Goal: Task Accomplishment & Management: Use online tool/utility

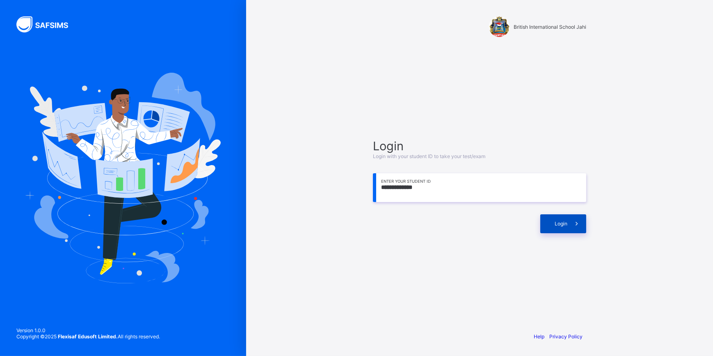
type input "**********"
click at [572, 218] on span at bounding box center [577, 223] width 19 height 19
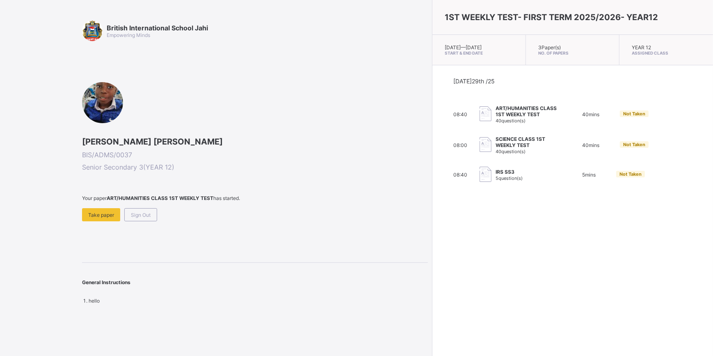
click at [86, 213] on div "Take paper" at bounding box center [101, 214] width 38 height 13
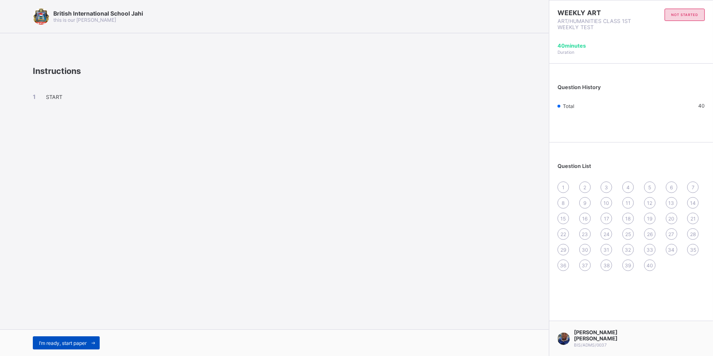
click at [96, 337] on span at bounding box center [93, 342] width 13 height 13
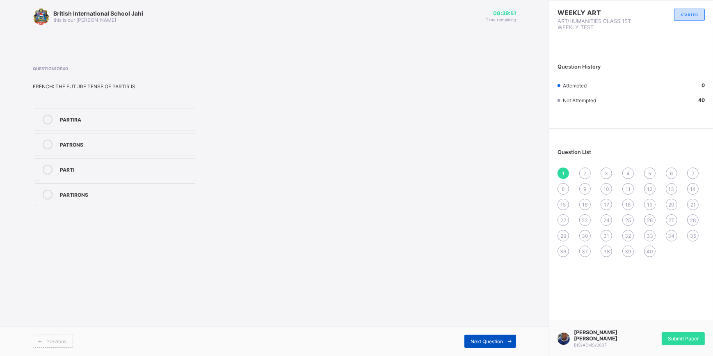
click at [492, 341] on span "Next Question" at bounding box center [487, 341] width 32 height 6
click at [103, 188] on label "HE. [PERSON_NAME]" at bounding box center [115, 194] width 160 height 23
click at [496, 343] on span "Next Question" at bounding box center [487, 341] width 32 height 6
click at [109, 176] on label "17" at bounding box center [115, 169] width 160 height 23
click at [509, 340] on icon at bounding box center [510, 341] width 6 height 5
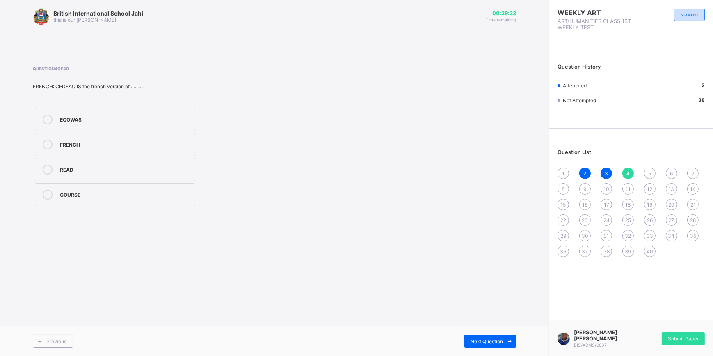
click at [133, 126] on label "ECOWAS" at bounding box center [115, 119] width 160 height 23
click at [485, 347] on div "Next Question" at bounding box center [491, 340] width 52 height 13
click at [154, 190] on div "Holiday" at bounding box center [125, 194] width 131 height 8
click at [508, 344] on span at bounding box center [509, 340] width 13 height 13
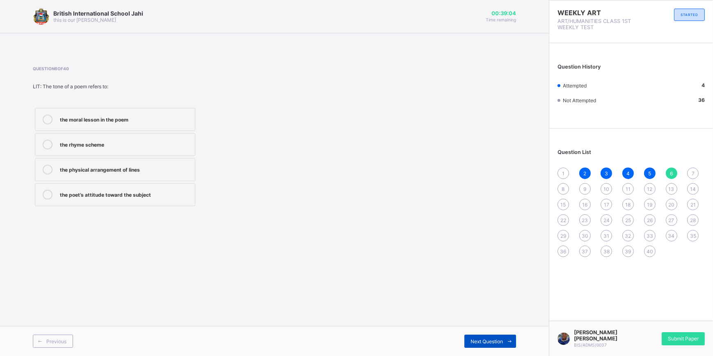
click at [492, 340] on span "Next Question" at bounding box center [487, 341] width 32 height 6
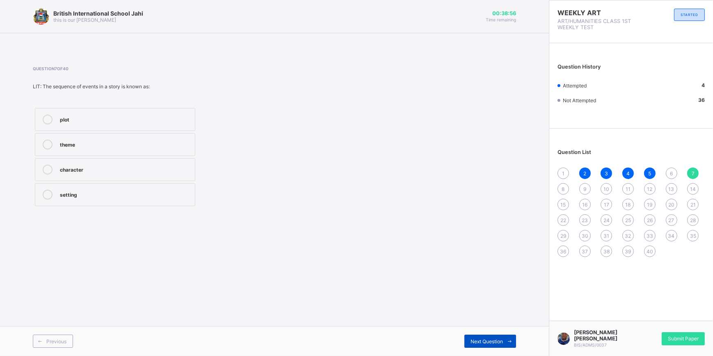
click at [475, 341] on span "Next Question" at bounding box center [487, 341] width 32 height 6
click at [475, 340] on span "Next Question" at bounding box center [487, 341] width 32 height 6
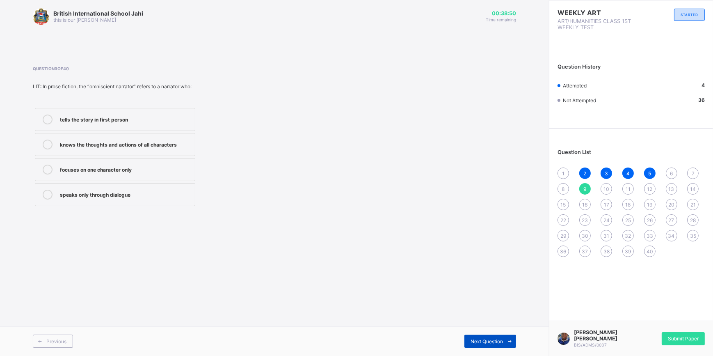
click at [475, 340] on span "Next Question" at bounding box center [487, 341] width 32 height 6
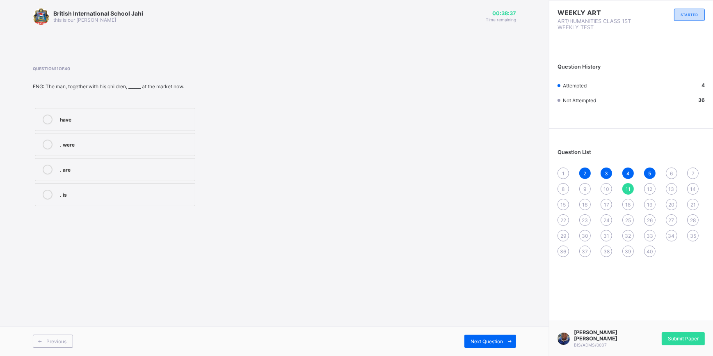
click at [111, 172] on div ". are" at bounding box center [125, 169] width 131 height 8
click at [503, 335] on div "Previous Next Question" at bounding box center [274, 341] width 549 height 30
drag, startPoint x: 503, startPoint y: 335, endPoint x: 491, endPoint y: 339, distance: 12.0
click at [491, 339] on span "Next Question" at bounding box center [487, 341] width 32 height 6
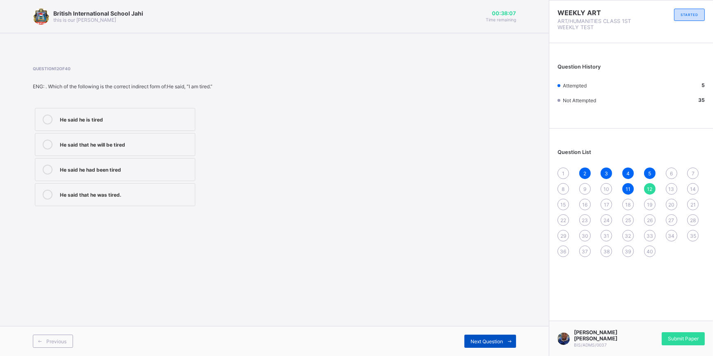
click at [504, 342] on span at bounding box center [509, 340] width 13 height 13
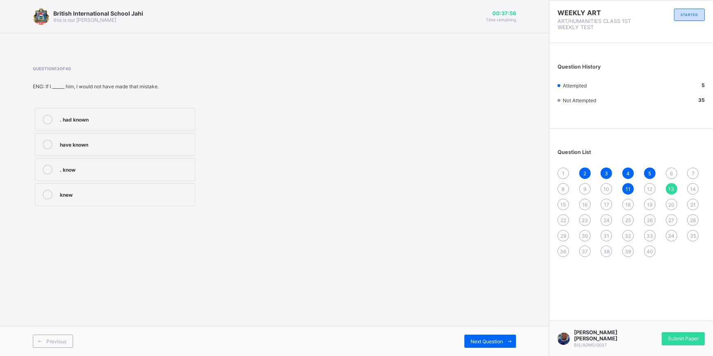
click at [98, 119] on div ". had known" at bounding box center [125, 118] width 131 height 8
click at [505, 337] on span at bounding box center [509, 340] width 13 height 13
click at [507, 340] on icon at bounding box center [510, 341] width 6 height 5
click at [506, 335] on span at bounding box center [509, 340] width 13 height 13
click at [499, 339] on span "Next Question" at bounding box center [487, 341] width 32 height 6
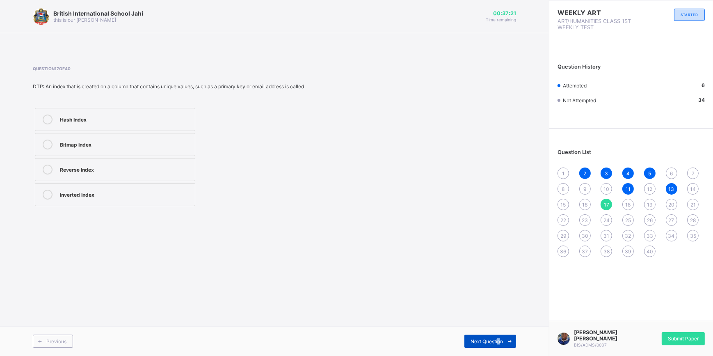
click at [499, 339] on span "Next Question" at bounding box center [487, 341] width 32 height 6
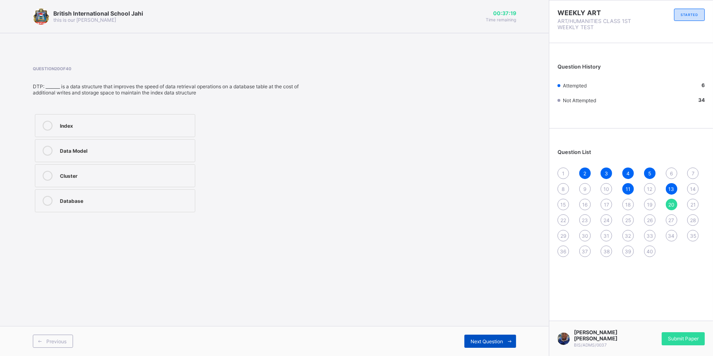
click at [499, 339] on span "Next Question" at bounding box center [487, 341] width 32 height 6
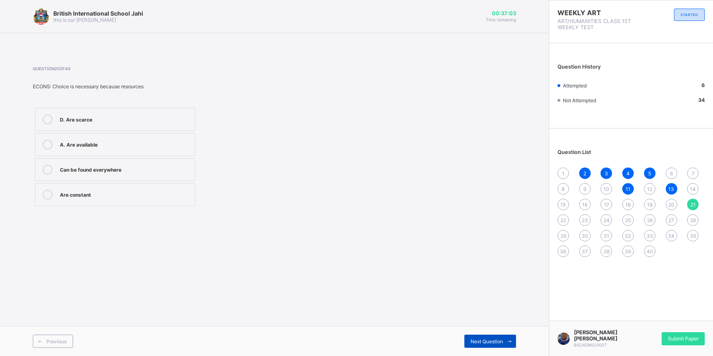
click at [503, 336] on span at bounding box center [509, 340] width 13 height 13
click at [84, 192] on div "[GEOGRAPHIC_DATA]" at bounding box center [125, 194] width 131 height 8
click at [507, 341] on icon at bounding box center [510, 341] width 6 height 5
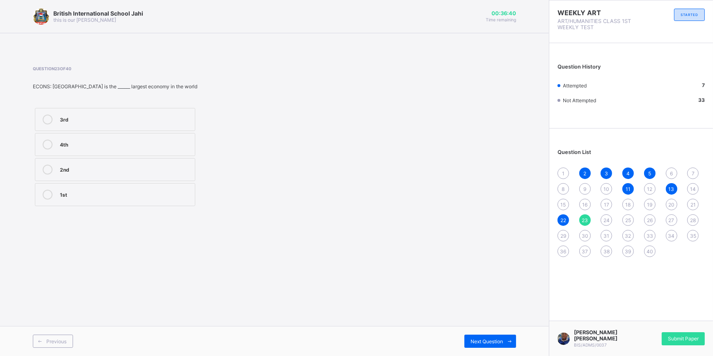
click at [74, 131] on label "3rd" at bounding box center [115, 119] width 160 height 23
click at [491, 337] on div "Next Question" at bounding box center [491, 340] width 52 height 13
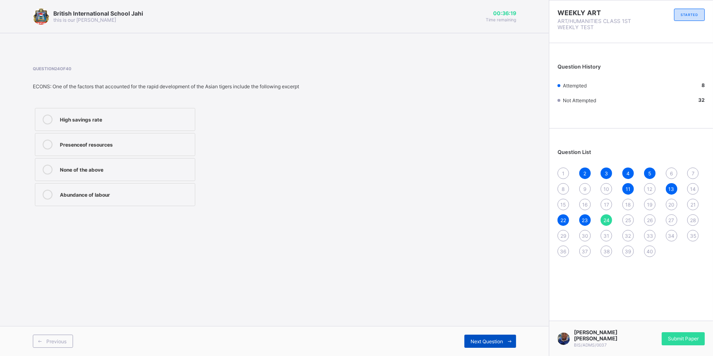
click at [483, 341] on span "Next Question" at bounding box center [487, 341] width 32 height 6
click at [109, 149] on label "[GEOGRAPHIC_DATA]" at bounding box center [115, 144] width 160 height 23
click at [502, 343] on span "Next Question" at bounding box center [487, 341] width 32 height 6
click at [484, 342] on span "Next Question" at bounding box center [487, 341] width 32 height 6
click at [134, 151] on label "Lyttleton" at bounding box center [115, 144] width 160 height 23
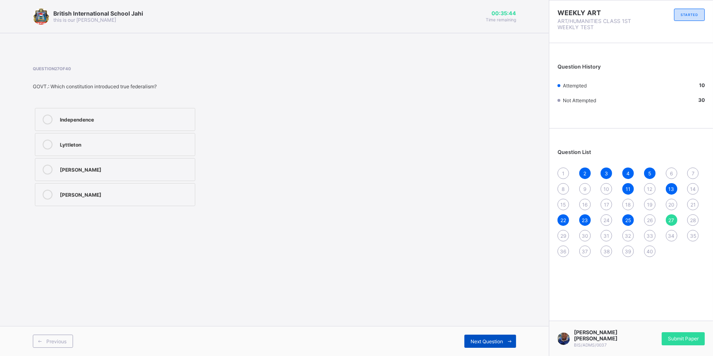
click at [471, 341] on span "Next Question" at bounding box center [487, 341] width 32 height 6
click at [474, 337] on div "Next Question" at bounding box center [491, 340] width 52 height 13
click at [493, 344] on span "Next Question" at bounding box center [487, 341] width 32 height 6
click at [137, 193] on div "[PERSON_NAME]" at bounding box center [125, 194] width 131 height 8
click at [508, 337] on span at bounding box center [509, 340] width 13 height 13
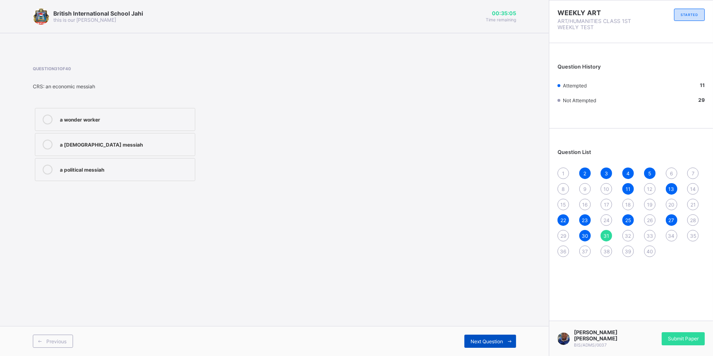
click at [512, 346] on span at bounding box center [509, 340] width 13 height 13
click at [505, 343] on span at bounding box center [509, 340] width 13 height 13
click at [476, 341] on span "Next Question" at bounding box center [487, 341] width 32 height 6
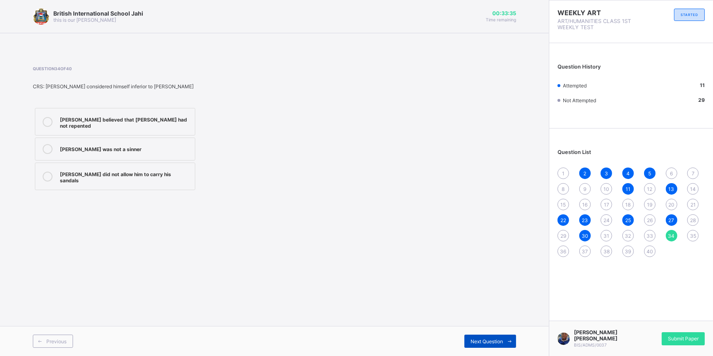
click at [508, 341] on icon at bounding box center [510, 341] width 6 height 5
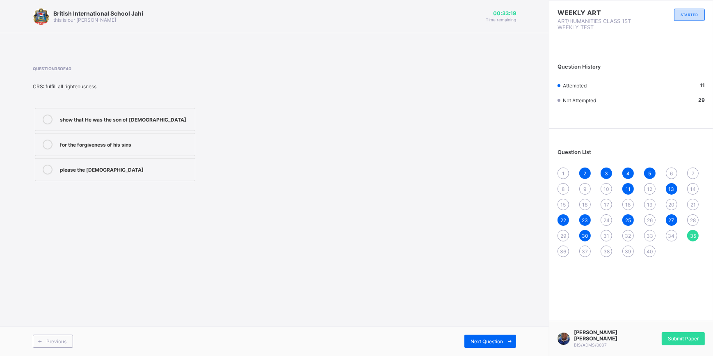
click at [120, 155] on label "for the forgiveness of his sins" at bounding box center [115, 144] width 160 height 23
click at [121, 158] on label "please the [DEMOGRAPHIC_DATA]" at bounding box center [115, 169] width 160 height 23
drag, startPoint x: 187, startPoint y: 125, endPoint x: 347, endPoint y: 263, distance: 210.9
click at [188, 127] on label "show that He was the son of [DEMOGRAPHIC_DATA]" at bounding box center [115, 119] width 160 height 23
click at [511, 341] on icon at bounding box center [510, 341] width 6 height 5
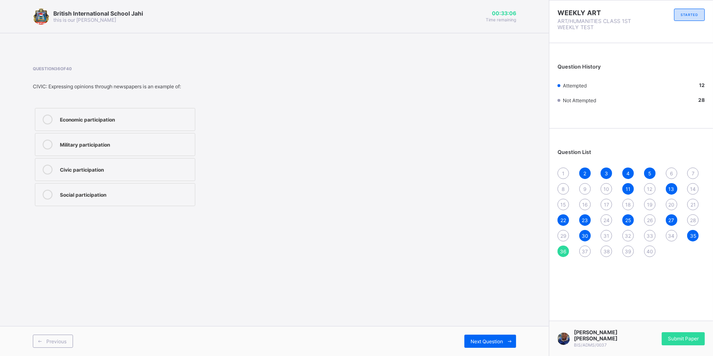
click at [111, 195] on div "Social participation" at bounding box center [125, 194] width 131 height 8
click at [483, 334] on div "Next Question" at bounding box center [491, 340] width 52 height 13
click at [135, 193] on div "Economic participation" at bounding box center [125, 194] width 131 height 8
click at [495, 339] on span "Next Question" at bounding box center [487, 341] width 32 height 6
click at [124, 141] on div "Political participation" at bounding box center [125, 144] width 131 height 8
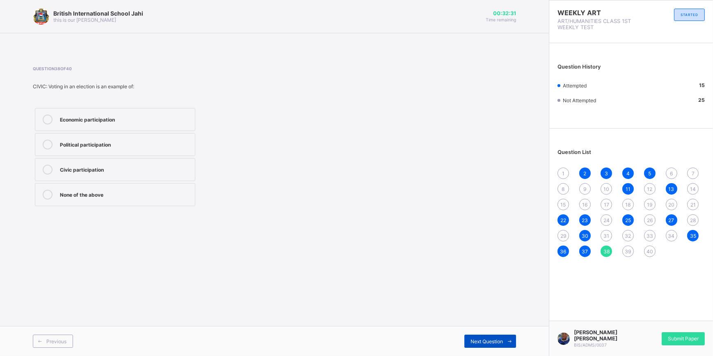
click at [496, 339] on span "Next Question" at bounding box center [487, 341] width 32 height 6
click at [157, 147] on div "Disunity" at bounding box center [125, 144] width 131 height 8
click at [514, 340] on span at bounding box center [509, 340] width 13 height 13
click at [141, 124] on label "To promote accountability" at bounding box center [115, 119] width 160 height 23
click at [670, 174] on span "6" at bounding box center [671, 173] width 3 height 6
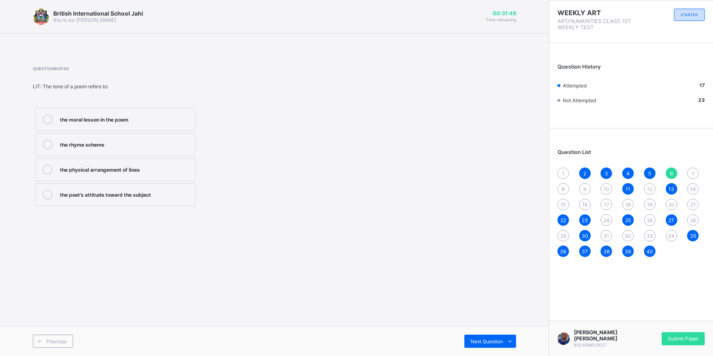
click at [631, 204] on span "18" at bounding box center [628, 205] width 5 height 6
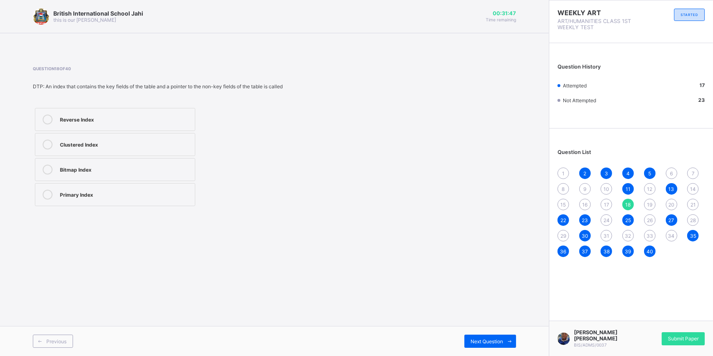
click at [653, 204] on div "19" at bounding box center [649, 204] width 11 height 11
click at [668, 203] on div "20" at bounding box center [671, 204] width 11 height 11
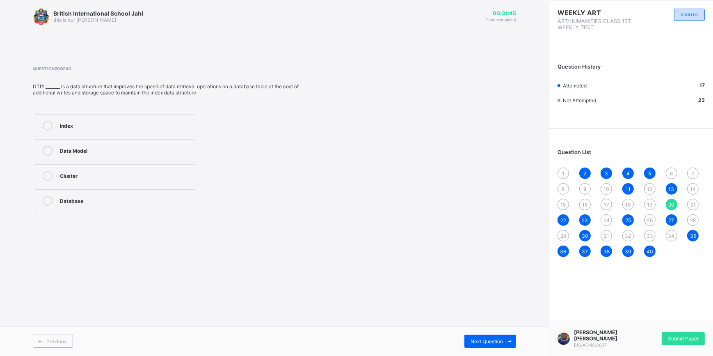
click at [696, 201] on div "21" at bounding box center [692, 204] width 11 height 11
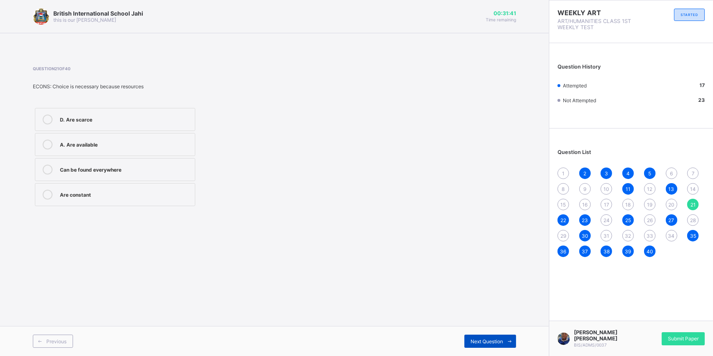
click at [480, 339] on span "Next Question" at bounding box center [487, 341] width 32 height 6
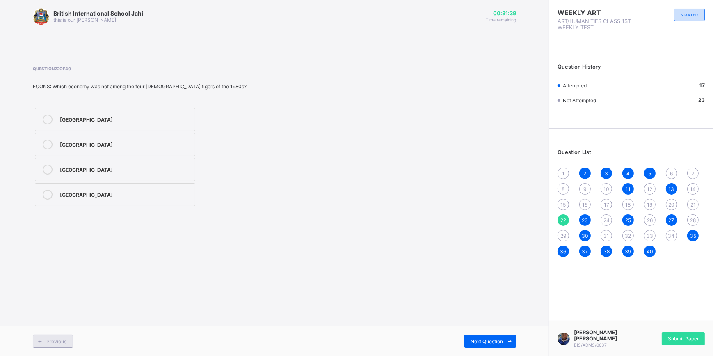
click at [60, 341] on span "Previous" at bounding box center [56, 341] width 20 height 6
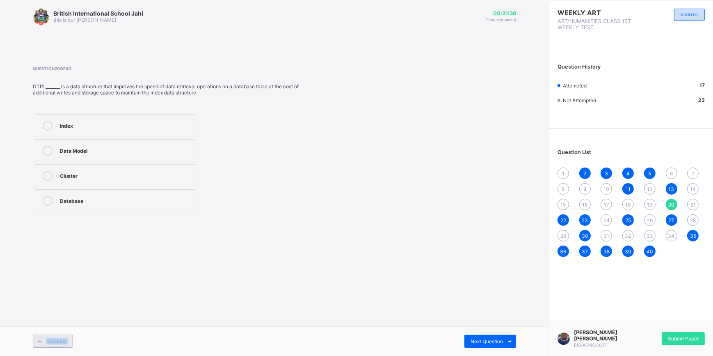
click at [60, 341] on span "Previous" at bounding box center [56, 341] width 20 height 6
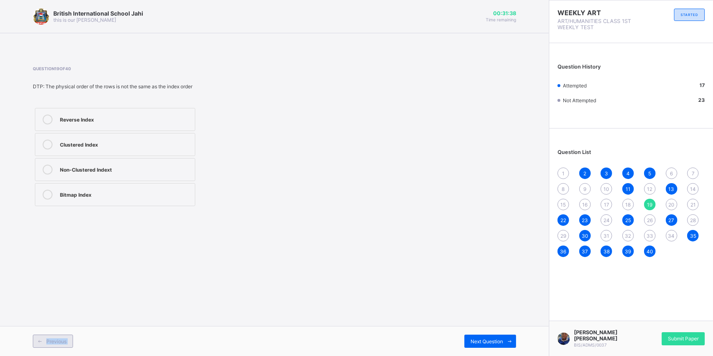
click at [60, 341] on span "Previous" at bounding box center [56, 341] width 20 height 6
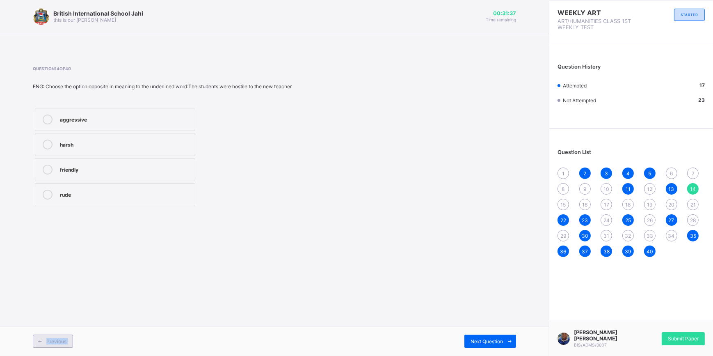
click at [60, 341] on span "Previous" at bounding box center [56, 341] width 20 height 6
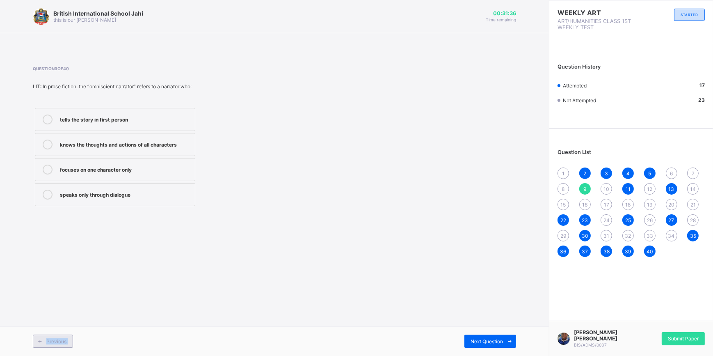
click at [60, 341] on span "Previous" at bounding box center [56, 341] width 20 height 6
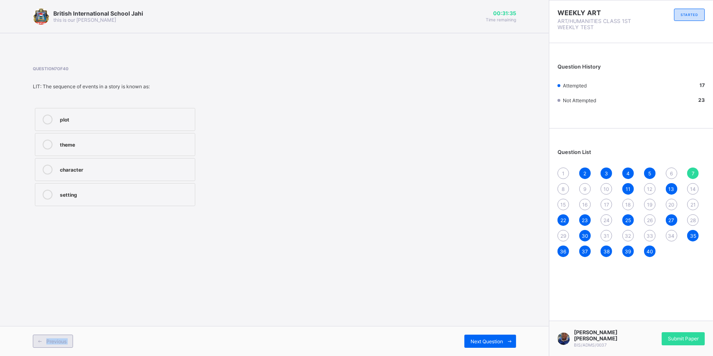
click at [60, 341] on span "Previous" at bounding box center [56, 341] width 20 height 6
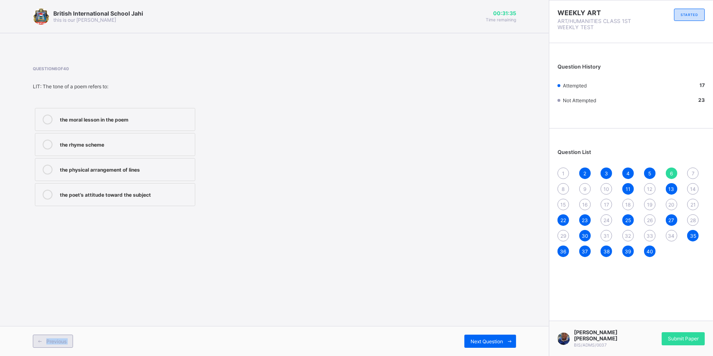
click at [60, 341] on span "Previous" at bounding box center [56, 341] width 20 height 6
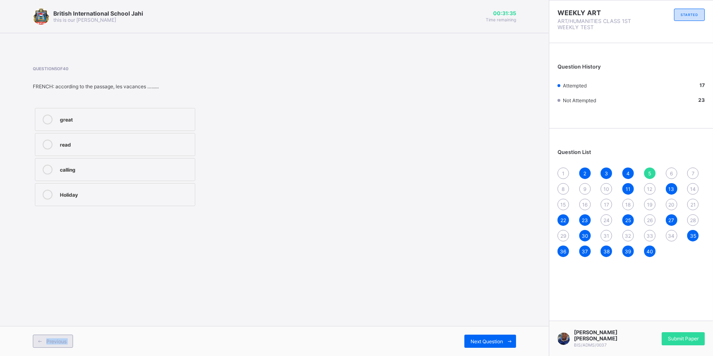
click at [60, 341] on span "Previous" at bounding box center [56, 341] width 20 height 6
click at [584, 175] on span "2" at bounding box center [585, 173] width 3 height 6
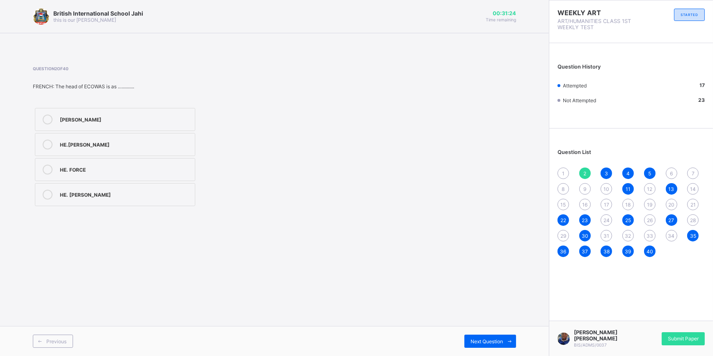
click at [605, 171] on span "3" at bounding box center [606, 173] width 3 height 6
click at [628, 170] on span "4" at bounding box center [628, 173] width 3 height 6
click at [650, 173] on span "5" at bounding box center [649, 173] width 3 height 6
click at [671, 169] on div "6" at bounding box center [671, 172] width 11 height 11
click at [176, 188] on label "the poet’s attitude toward the subject" at bounding box center [115, 194] width 160 height 23
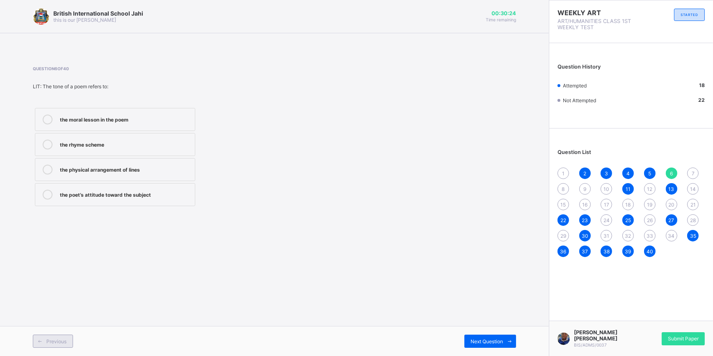
click at [65, 342] on span "Previous" at bounding box center [56, 341] width 20 height 6
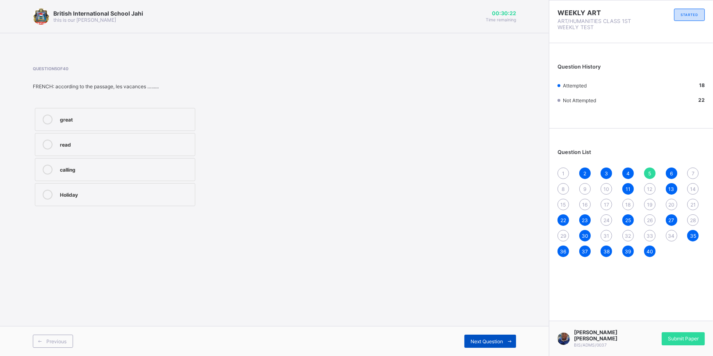
click at [476, 341] on span "Next Question" at bounding box center [487, 341] width 32 height 6
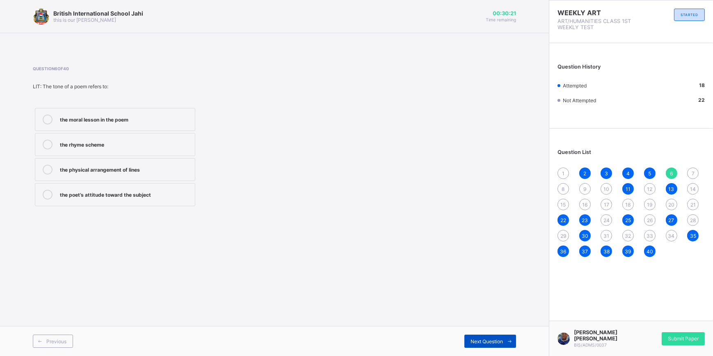
click at [476, 343] on span "Next Question" at bounding box center [487, 341] width 32 height 6
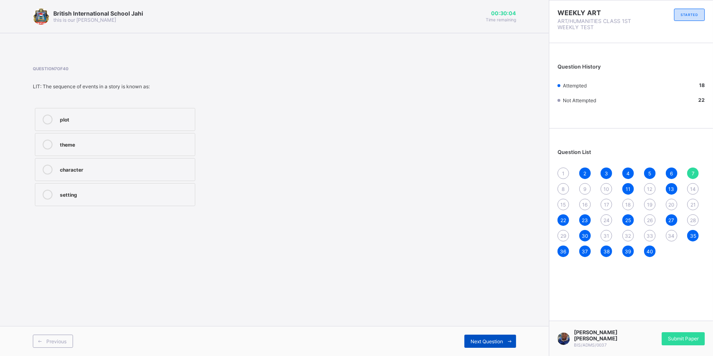
click at [492, 336] on div "Next Question" at bounding box center [491, 340] width 52 height 13
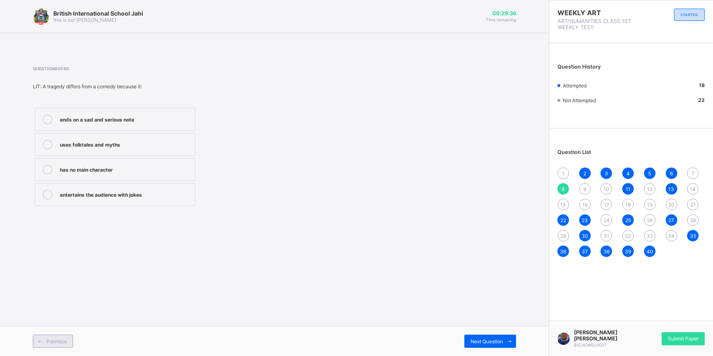
click at [48, 342] on span "Previous" at bounding box center [56, 341] width 20 height 6
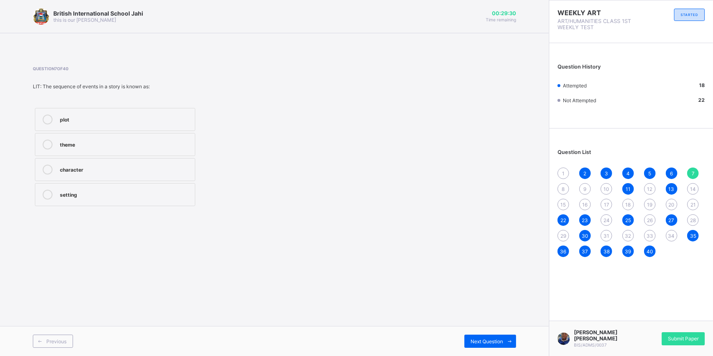
click at [391, 78] on div "Question 7 of 40 LIT: The sequence of events in a story is known as: plot theme…" at bounding box center [274, 137] width 483 height 142
click at [514, 138] on div "Question 7 of 40 LIT: The sequence of events in a story is known as: plot theme…" at bounding box center [274, 137] width 483 height 142
drag, startPoint x: 451, startPoint y: 131, endPoint x: 394, endPoint y: 193, distance: 84.5
click at [394, 193] on div "Question 7 of 40 LIT: The sequence of events in a story is known as: plot theme…" at bounding box center [274, 137] width 483 height 142
click at [559, 175] on div "1" at bounding box center [563, 172] width 11 height 11
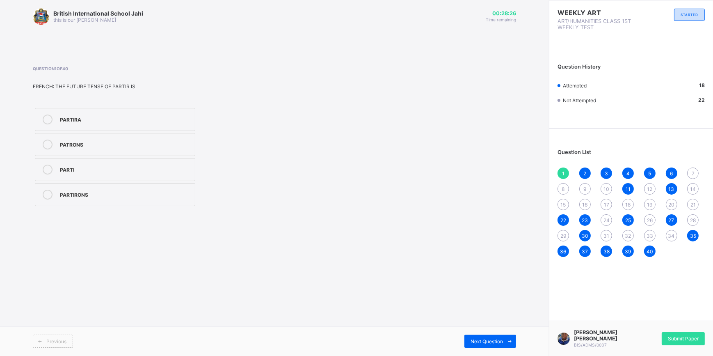
click at [103, 118] on div "PARTIRA" at bounding box center [125, 118] width 131 height 8
click at [697, 174] on div "7" at bounding box center [692, 172] width 11 height 11
drag, startPoint x: 108, startPoint y: 116, endPoint x: 117, endPoint y: 134, distance: 20.4
click at [107, 119] on div "plot" at bounding box center [125, 118] width 131 height 8
click at [566, 186] on div "8" at bounding box center [563, 188] width 11 height 11
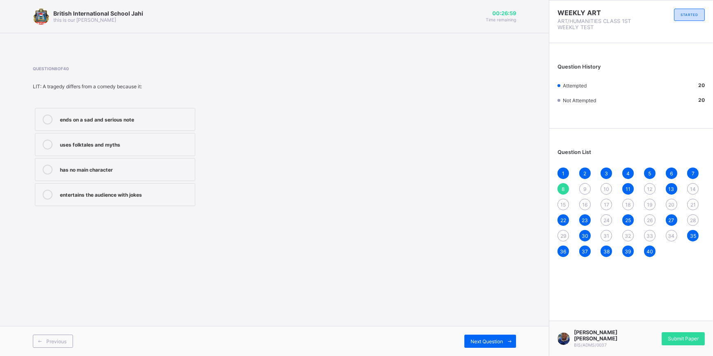
click at [582, 192] on div "9" at bounding box center [584, 188] width 11 height 11
click at [143, 137] on label "knows the thoughts and actions of all characters" at bounding box center [115, 144] width 160 height 23
click at [565, 188] on div "8" at bounding box center [563, 188] width 11 height 11
click at [648, 188] on span "12" at bounding box center [649, 189] width 5 height 6
click at [696, 187] on div "14" at bounding box center [692, 188] width 11 height 11
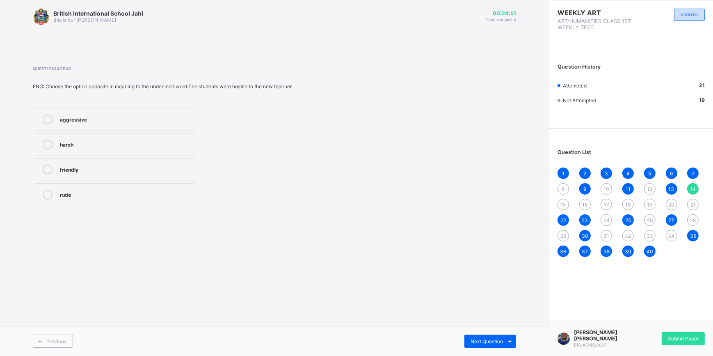
click at [148, 171] on div "friendly" at bounding box center [125, 169] width 131 height 8
click at [652, 217] on span "26" at bounding box center [650, 220] width 6 height 6
click at [146, 190] on div "Economic differences" at bounding box center [125, 194] width 131 height 8
click at [694, 205] on span "21" at bounding box center [693, 205] width 5 height 6
click at [123, 124] on div "D. Are scarce" at bounding box center [125, 119] width 131 height 10
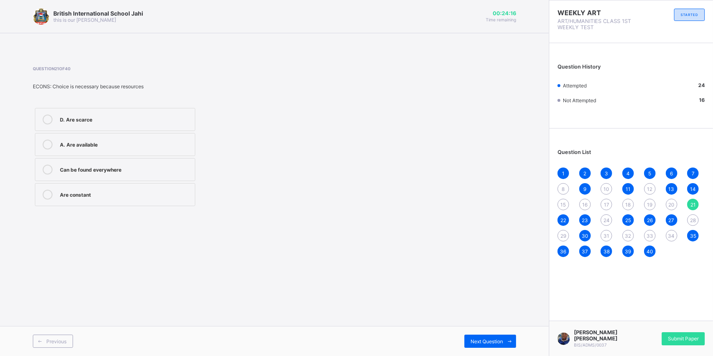
click at [672, 235] on span "34" at bounding box center [672, 236] width 7 height 6
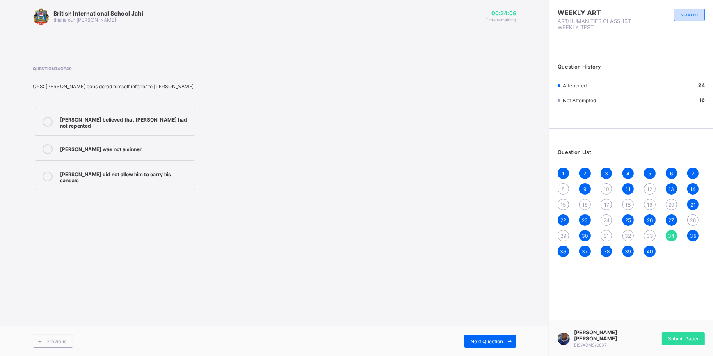
click at [157, 148] on div "[PERSON_NAME] was not a sinner" at bounding box center [125, 149] width 131 height 10
click at [699, 220] on div "1 2 3 4 5 6 7 8 9 10 11 12 13 14 15 16 17 18 19 20 21 22 23 24 25 26 27 28 29 3…" at bounding box center [631, 211] width 147 height 89
click at [692, 217] on span "28" at bounding box center [693, 220] width 6 height 6
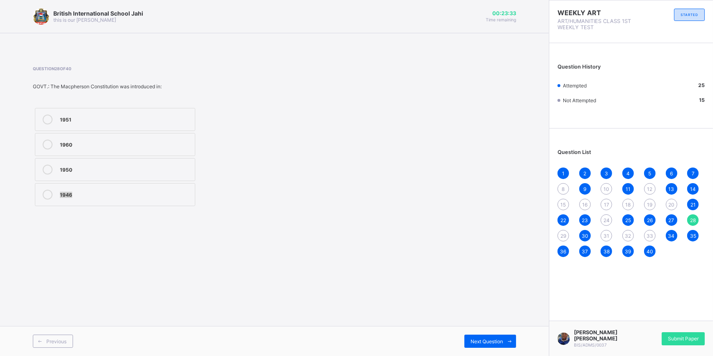
click at [369, 184] on div "Question 28 of 40 GOVT.: The Macpherson Constitution was introduced in: 1951 19…" at bounding box center [274, 137] width 483 height 142
click at [651, 236] on span "33" at bounding box center [650, 236] width 7 height 6
click at [125, 122] on div "Support for Holy spirit" at bounding box center [125, 118] width 131 height 8
click at [629, 238] on span "32" at bounding box center [628, 236] width 6 height 6
click at [628, 202] on span "18" at bounding box center [628, 205] width 5 height 6
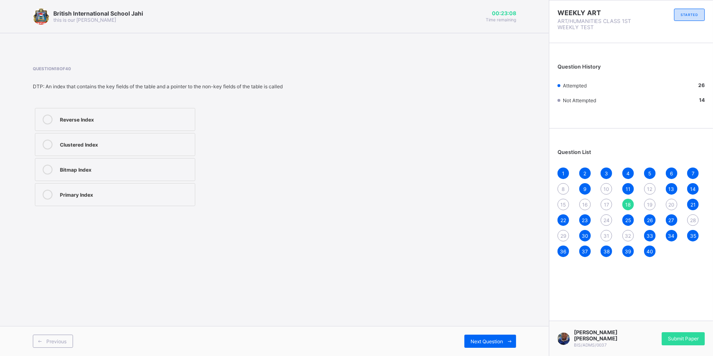
click at [651, 186] on span "12" at bounding box center [649, 189] width 5 height 6
click at [144, 197] on div "He said that he was tired." at bounding box center [125, 194] width 131 height 8
click at [557, 235] on div "Question List 1 2 3 4 5 6 7 8 9 10 11 12 13 14 15 16 17 18 19 20 21 22 23 24 25…" at bounding box center [632, 199] width 164 height 133
click at [561, 234] on span "29" at bounding box center [564, 236] width 6 height 6
click at [138, 195] on div "Lyttleton Constitution" at bounding box center [125, 194] width 131 height 8
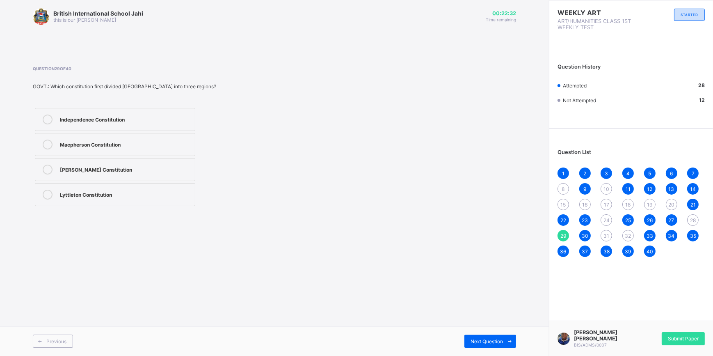
click at [697, 221] on div "28" at bounding box center [692, 219] width 11 height 11
click at [560, 203] on div "15" at bounding box center [563, 204] width 11 height 11
click at [586, 203] on span "16" at bounding box center [584, 205] width 5 height 6
click at [611, 238] on div "31" at bounding box center [606, 235] width 11 height 11
click at [626, 233] on span "32" at bounding box center [628, 236] width 6 height 6
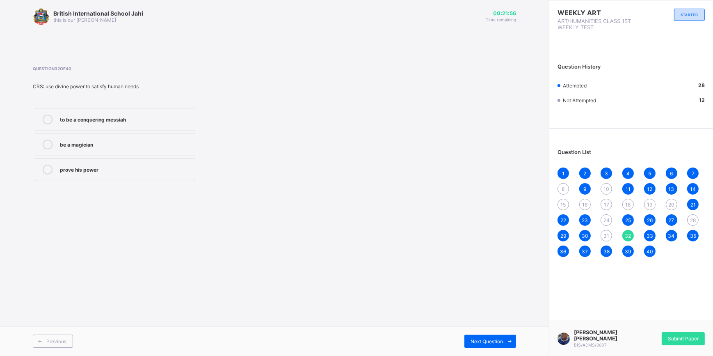
click at [585, 204] on span "16" at bounding box center [584, 205] width 5 height 6
click at [604, 203] on span "17" at bounding box center [606, 205] width 5 height 6
click at [625, 202] on div "18" at bounding box center [628, 204] width 11 height 11
click at [586, 204] on span "16" at bounding box center [584, 205] width 5 height 6
click at [673, 202] on span "20" at bounding box center [672, 205] width 6 height 6
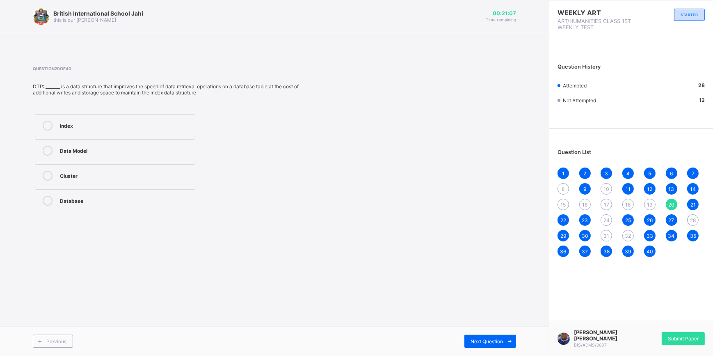
click at [630, 202] on span "18" at bounding box center [628, 205] width 5 height 6
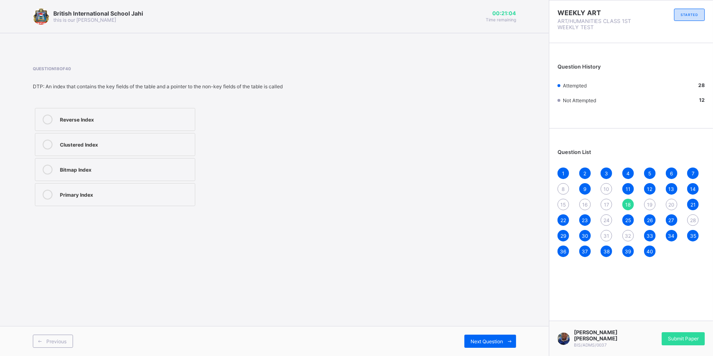
click at [696, 222] on div "28" at bounding box center [692, 219] width 11 height 11
click at [607, 233] on span "31" at bounding box center [607, 236] width 6 height 6
click at [628, 238] on div "32" at bounding box center [628, 235] width 11 height 11
click at [696, 218] on div "28" at bounding box center [692, 219] width 11 height 11
click at [146, 148] on div "1960" at bounding box center [125, 145] width 131 height 10
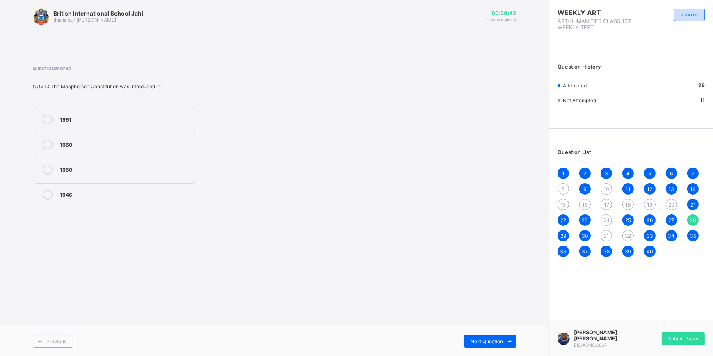
drag, startPoint x: 131, startPoint y: 118, endPoint x: 133, endPoint y: 122, distance: 4.4
click at [131, 118] on div "1951" at bounding box center [125, 118] width 131 height 8
click at [609, 233] on span "31" at bounding box center [607, 236] width 6 height 6
click at [630, 236] on span "32" at bounding box center [628, 236] width 6 height 6
click at [690, 200] on div "21" at bounding box center [692, 204] width 11 height 11
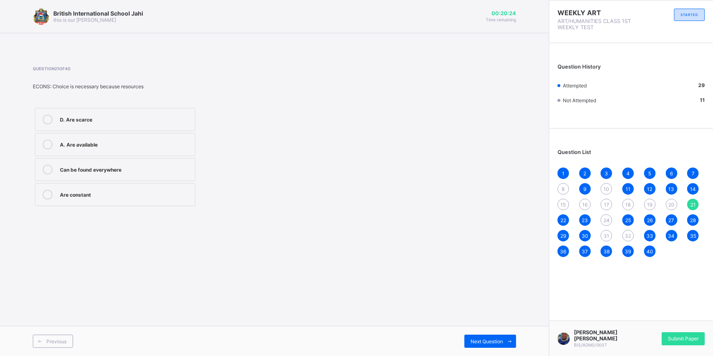
click at [667, 204] on div "20" at bounding box center [671, 204] width 11 height 11
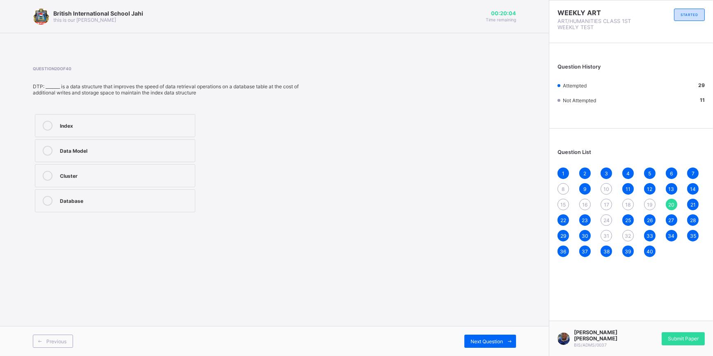
click at [82, 134] on label "Index" at bounding box center [115, 125] width 160 height 23
click at [605, 217] on span "24" at bounding box center [607, 220] width 6 height 6
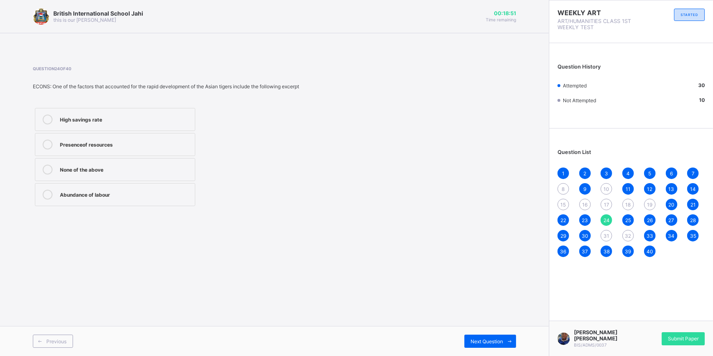
click at [566, 186] on div "8" at bounding box center [563, 188] width 11 height 11
click at [610, 235] on div "31" at bounding box center [606, 235] width 11 height 11
click at [632, 236] on div "32" at bounding box center [628, 235] width 11 height 11
click at [695, 220] on span "28" at bounding box center [693, 220] width 6 height 6
click at [649, 218] on span "26" at bounding box center [650, 220] width 6 height 6
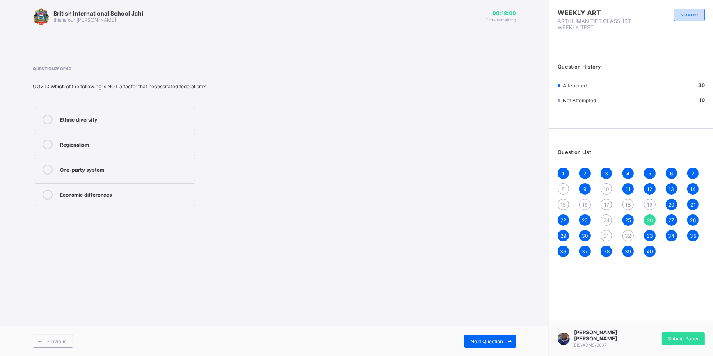
click at [669, 220] on span "27" at bounding box center [672, 220] width 6 height 6
click at [655, 222] on div "26" at bounding box center [649, 219] width 11 height 11
click at [610, 236] on div "31" at bounding box center [606, 235] width 11 height 11
click at [628, 234] on span "32" at bounding box center [628, 236] width 6 height 6
click at [605, 205] on span "17" at bounding box center [606, 205] width 5 height 6
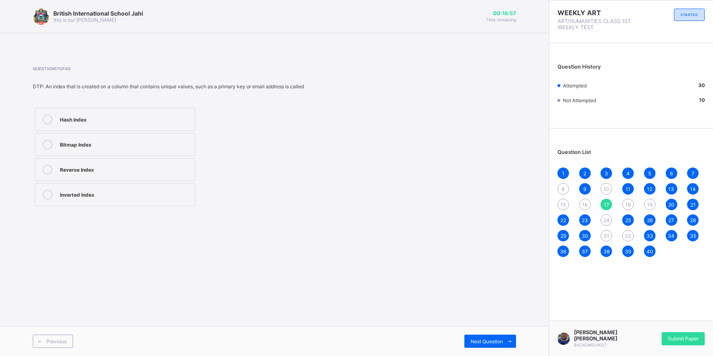
click at [653, 204] on span "19" at bounding box center [649, 205] width 5 height 6
click at [602, 238] on div "31" at bounding box center [606, 235] width 11 height 11
click at [107, 137] on label "a [DEMOGRAPHIC_DATA] messiah" at bounding box center [115, 144] width 160 height 23
click at [629, 238] on span "32" at bounding box center [628, 236] width 6 height 6
click at [108, 148] on div "be a magician" at bounding box center [125, 145] width 131 height 10
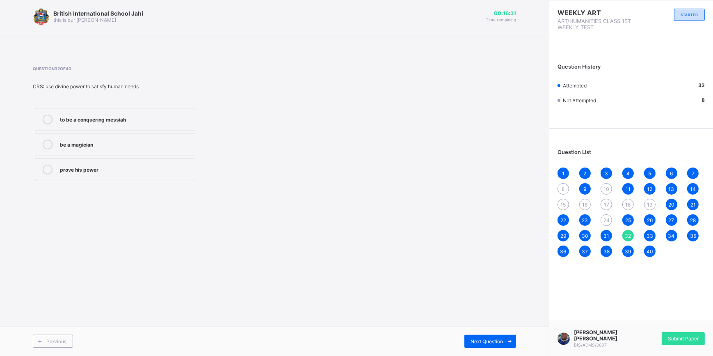
click at [604, 216] on div "24" at bounding box center [606, 219] width 11 height 11
click at [140, 168] on div "None of the above" at bounding box center [125, 169] width 131 height 8
click at [115, 201] on label "Abundance of labour" at bounding box center [115, 194] width 160 height 23
click at [651, 202] on span "19" at bounding box center [649, 205] width 5 height 6
click at [563, 189] on span "8" at bounding box center [563, 189] width 3 height 6
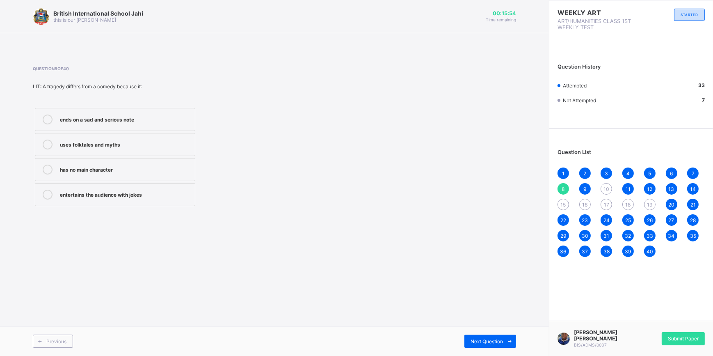
click at [167, 128] on label "ends on a sad and serious note" at bounding box center [115, 119] width 160 height 23
click at [608, 188] on span "10" at bounding box center [607, 189] width 6 height 6
drag, startPoint x: 151, startPoint y: 144, endPoint x: 19, endPoint y: 129, distance: 132.6
click at [21, 131] on div "British International School Jahi this is our [PERSON_NAME] 00:15:48 Time remai…" at bounding box center [274, 178] width 549 height 356
drag, startPoint x: 385, startPoint y: 176, endPoint x: 378, endPoint y: 176, distance: 6.2
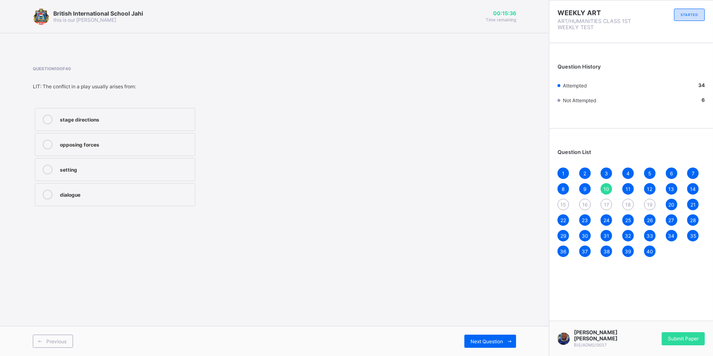
click at [384, 176] on div "Question 10 of 40 LIT: The conflict in a play usually arises from: stage direct…" at bounding box center [274, 137] width 483 height 142
click at [134, 169] on div "setting" at bounding box center [125, 169] width 131 height 8
click at [132, 145] on div "opposing forces" at bounding box center [125, 144] width 131 height 8
click at [566, 206] on span "15" at bounding box center [563, 205] width 5 height 6
click at [117, 195] on div "Complement of a verb" at bounding box center [125, 194] width 131 height 8
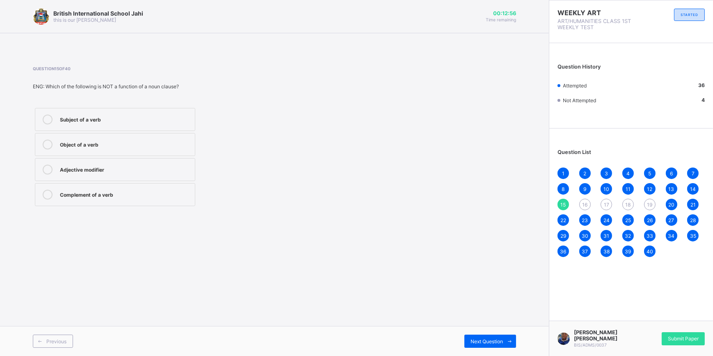
click at [587, 204] on span "16" at bounding box center [584, 205] width 5 height 6
click at [676, 204] on div "20" at bounding box center [671, 204] width 11 height 11
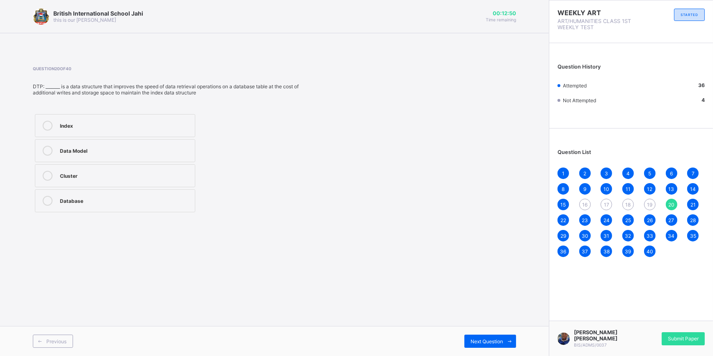
click at [650, 203] on span "19" at bounding box center [649, 205] width 5 height 6
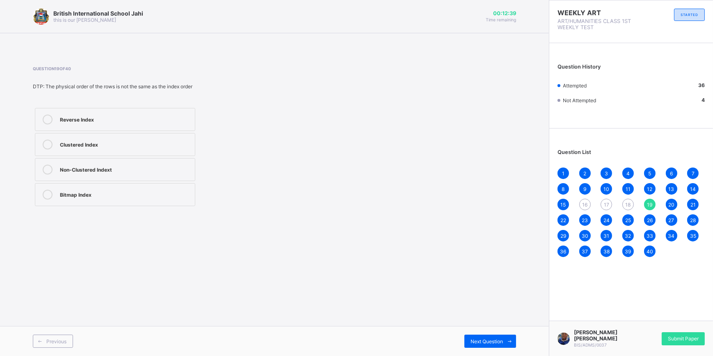
click at [115, 165] on div "Non-Clustered Indext" at bounding box center [125, 169] width 131 height 8
click at [688, 337] on span "Submit Paper" at bounding box center [683, 338] width 31 height 6
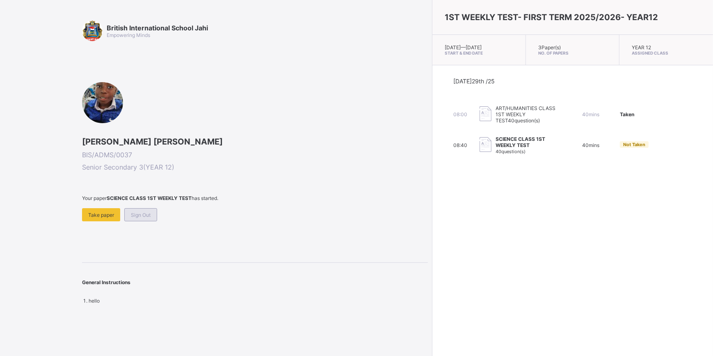
click at [143, 215] on span "Sign Out" at bounding box center [141, 215] width 20 height 6
